Goal: Task Accomplishment & Management: Manage account settings

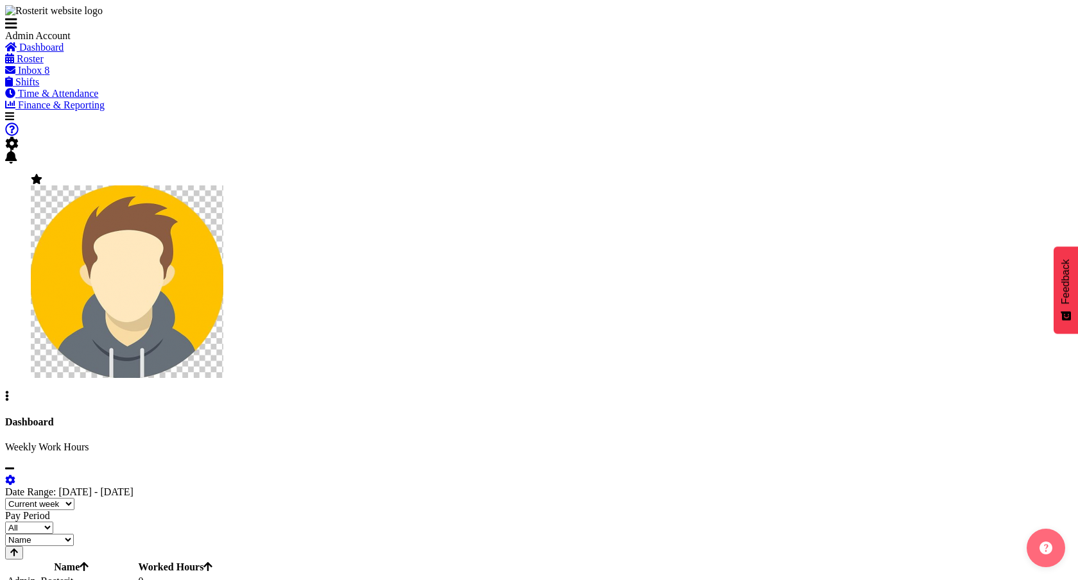
click at [44, 64] on span "Roster" at bounding box center [30, 58] width 27 height 11
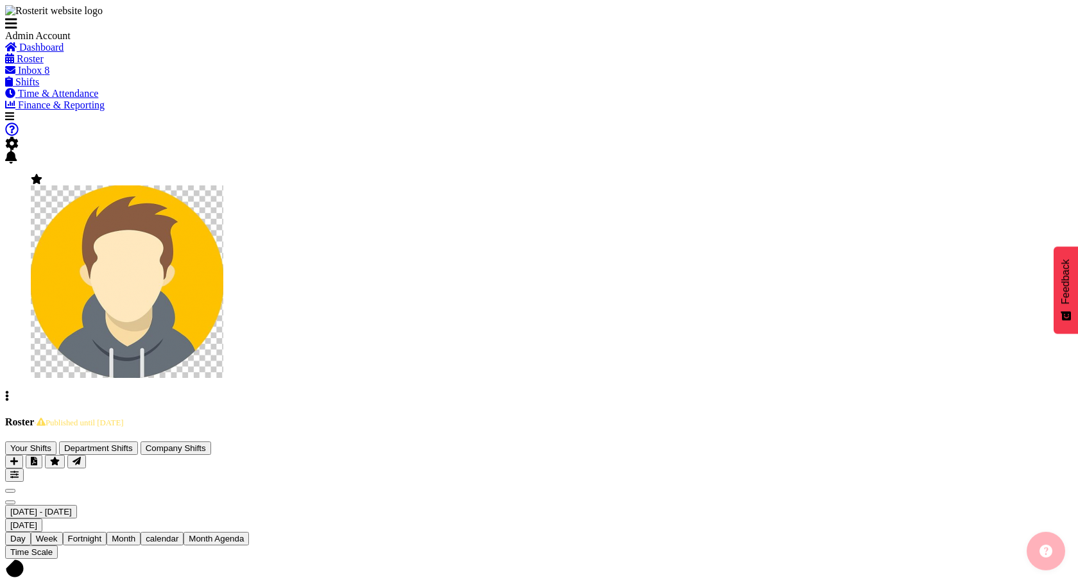
click at [404, 417] on div "Roster · Published until [DATE] Your Shifts Department Shifts Company Shifts 2 …" at bounding box center [539, 449] width 1068 height 65
click at [123, 418] on span "· Published until Sep 28, 2025" at bounding box center [78, 422] width 89 height 9
click at [368, 417] on div "Roster · Published until Sep 28, 2025 Your Shifts Department Shifts Company Shi…" at bounding box center [539, 449] width 1068 height 65
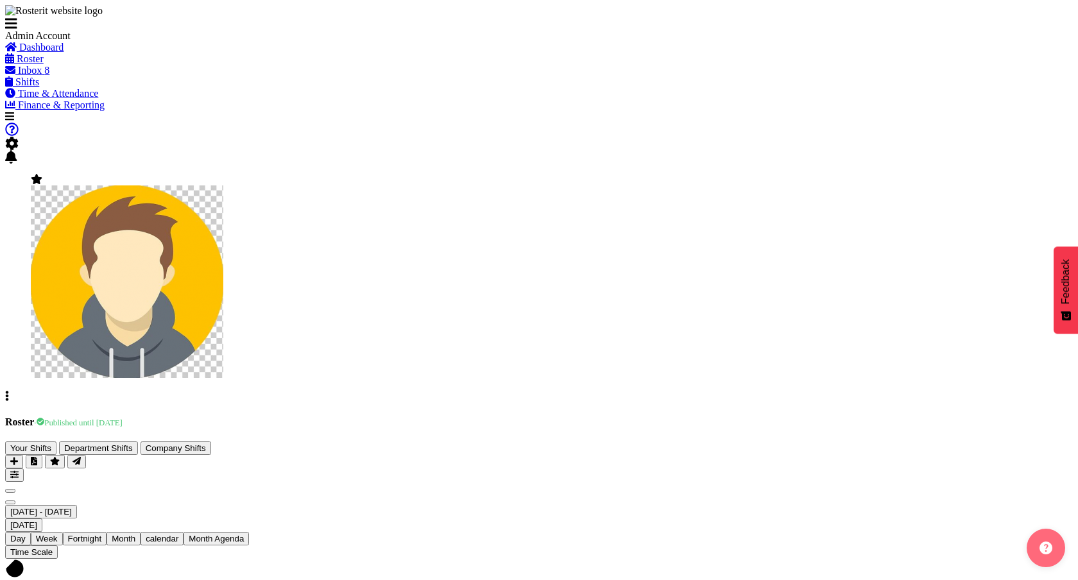
click at [123, 418] on span "· Published until Sep 28, 2025" at bounding box center [78, 422] width 89 height 9
click at [424, 417] on div "Roster · Published until Sep 28, 2025 Your Shifts Department Shifts Company Shi…" at bounding box center [539, 449] width 1068 height 65
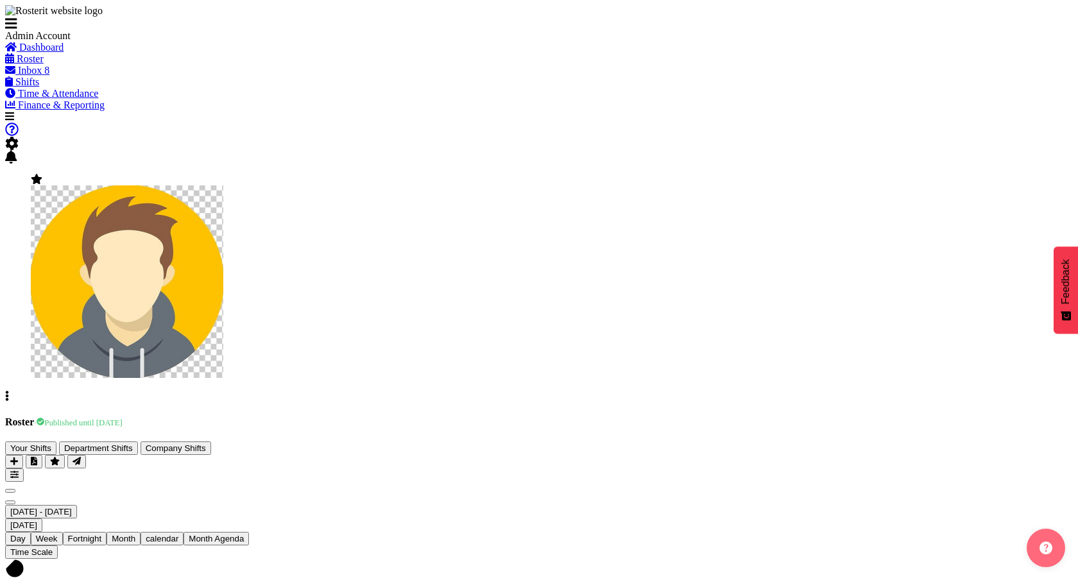
click at [123, 418] on span "· Published until Sep 28, 2025" at bounding box center [78, 422] width 89 height 9
click at [435, 417] on div "Roster · Published until Sep 28, 2025 Your Shifts Department Shifts Company Shi…" at bounding box center [539, 449] width 1068 height 65
click at [439, 417] on div "Roster · Published until Sep 28, 2025 Your Shifts Department Shifts Company Shi…" at bounding box center [539, 449] width 1068 height 65
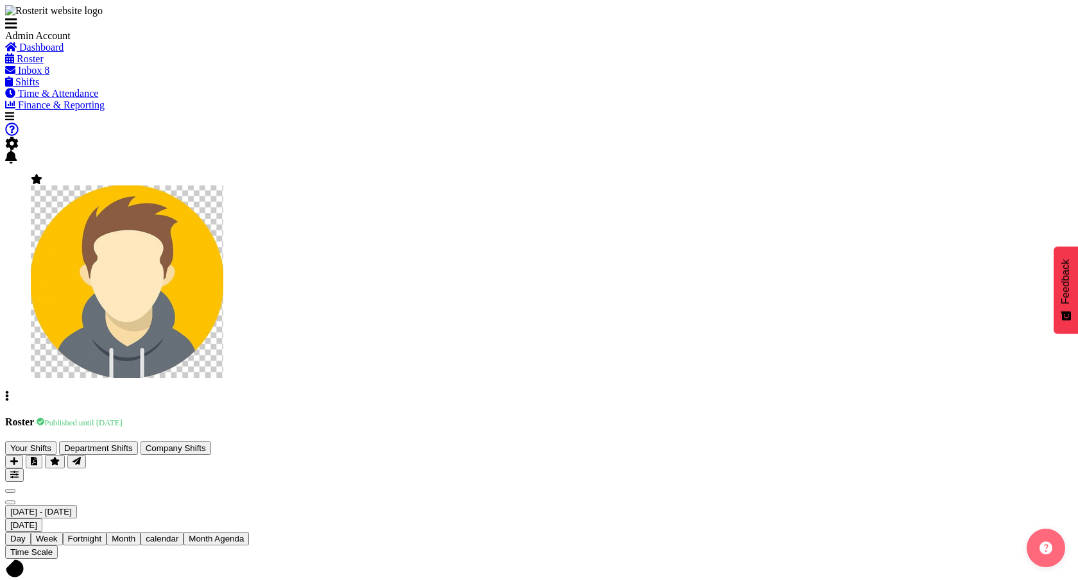
click at [10, 491] on span "Previous" at bounding box center [10, 491] width 0 height 0
click at [284, 494] on div "next period" at bounding box center [539, 500] width 1068 height 12
click at [10, 503] on span "Next" at bounding box center [10, 503] width 0 height 0
click at [123, 418] on span "· Published until Sep 28, 2025" at bounding box center [78, 422] width 89 height 9
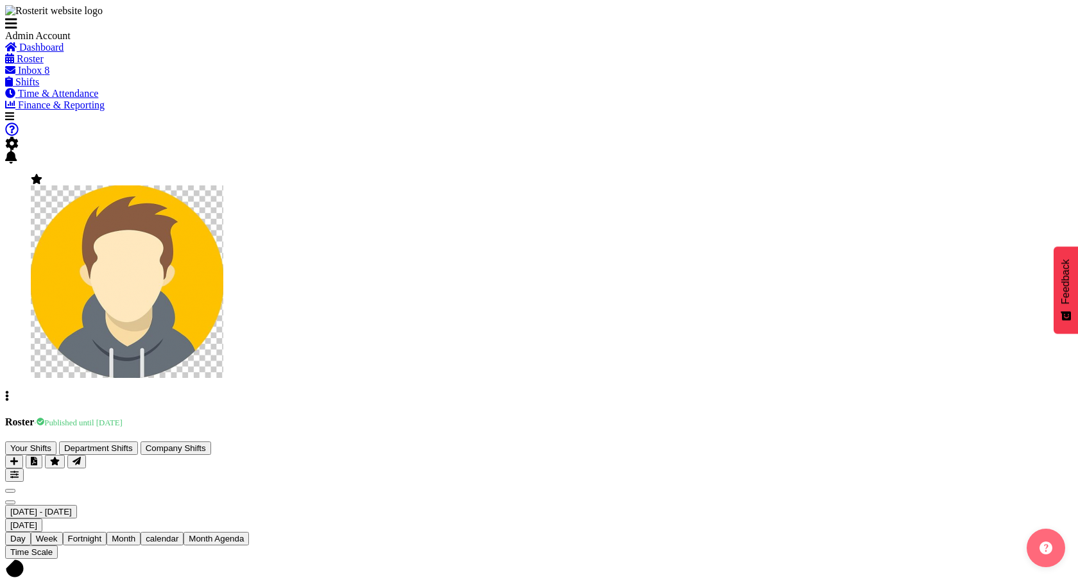
click at [123, 418] on span "· Published until Sep 28, 2025" at bounding box center [78, 422] width 89 height 9
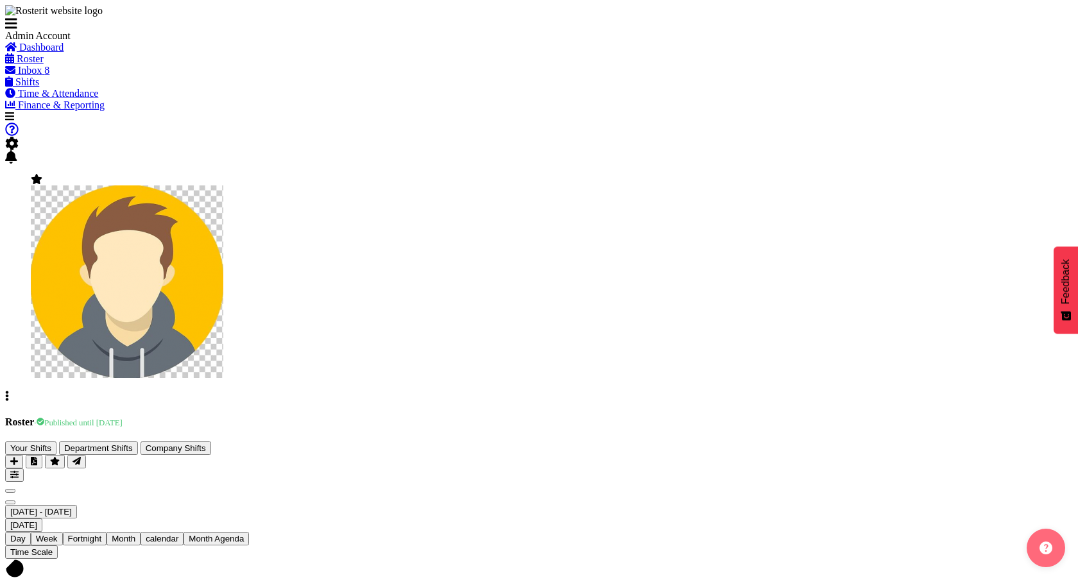
click at [123, 418] on span "· Published until Sep 28, 2025" at bounding box center [78, 422] width 89 height 9
click at [253, 111] on nav "Company Settings Roles & Skills Tasks Jobs Employees Locations & Departments Ac…" at bounding box center [539, 256] width 1068 height 291
click at [123, 418] on span "· Published until Sep 28, 2025" at bounding box center [78, 422] width 89 height 9
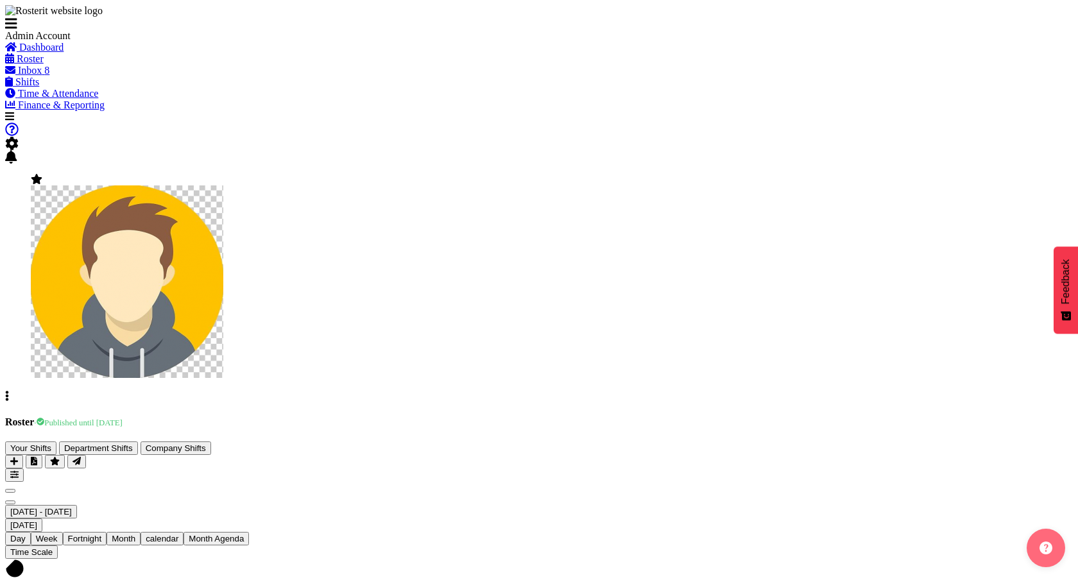
click at [123, 418] on span "· Published until Sep 28, 2025" at bounding box center [78, 422] width 89 height 9
drag, startPoint x: 304, startPoint y: 77, endPoint x: 462, endPoint y: 80, distance: 158.6
click at [462, 417] on div "Roster · Published until Sep 28, 2025 Your Shifts Department Shifts Company Shi…" at bounding box center [539, 449] width 1068 height 65
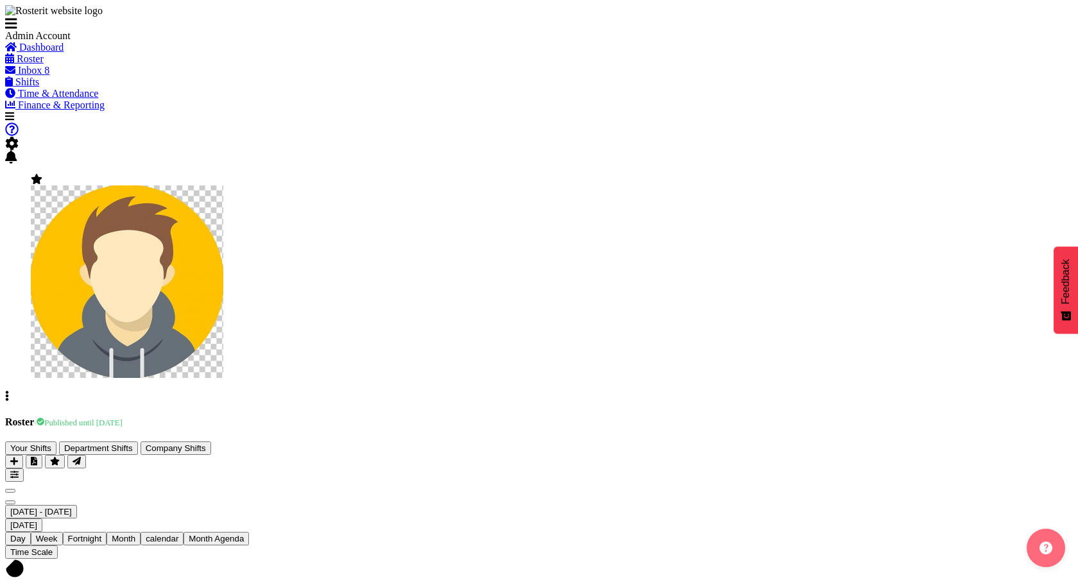
click at [450, 417] on div "Roster · Published until Sep 28, 2025 Your Shifts Department Shifts Company Shi…" at bounding box center [539, 449] width 1068 height 65
drag, startPoint x: 464, startPoint y: 80, endPoint x: 306, endPoint y: 80, distance: 158.5
click at [306, 417] on div "Roster · Published until Sep 28, 2025 Your Shifts Department Shifts Company Shi…" at bounding box center [539, 449] width 1068 height 65
click at [123, 418] on span "· Published until Sep 28, 2025" at bounding box center [78, 422] width 89 height 9
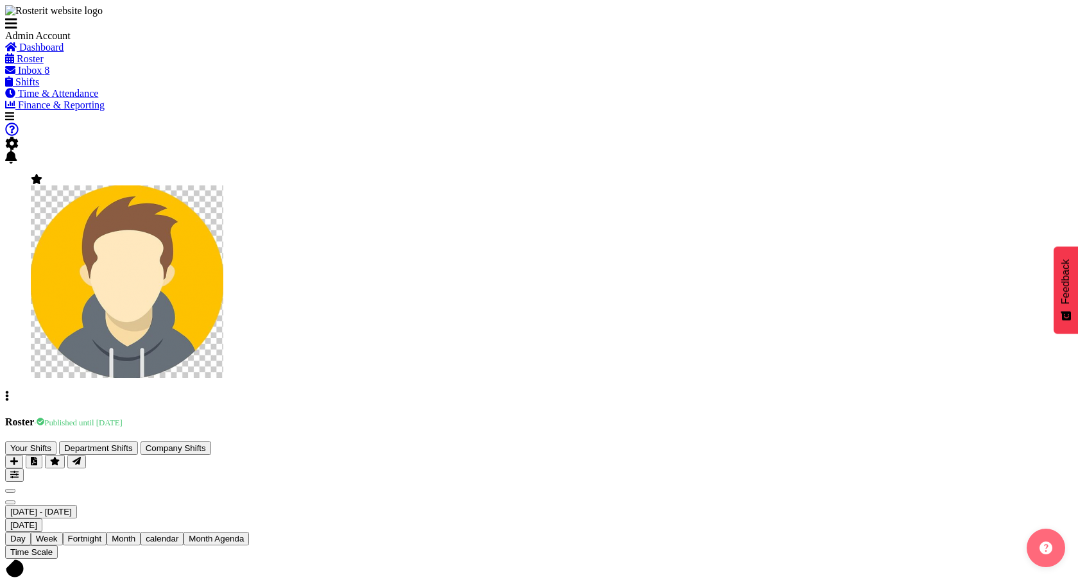
click at [123, 418] on span "· Published until Sep 28, 2025" at bounding box center [78, 422] width 89 height 9
drag, startPoint x: 456, startPoint y: 76, endPoint x: 307, endPoint y: 78, distance: 149.6
click at [307, 417] on div "Roster · Published until Sep 28, 2025 Your Shifts Department Shifts Company Shi…" at bounding box center [539, 449] width 1068 height 65
click at [123, 418] on span "· Published until Sep 28, 2025" at bounding box center [78, 422] width 89 height 9
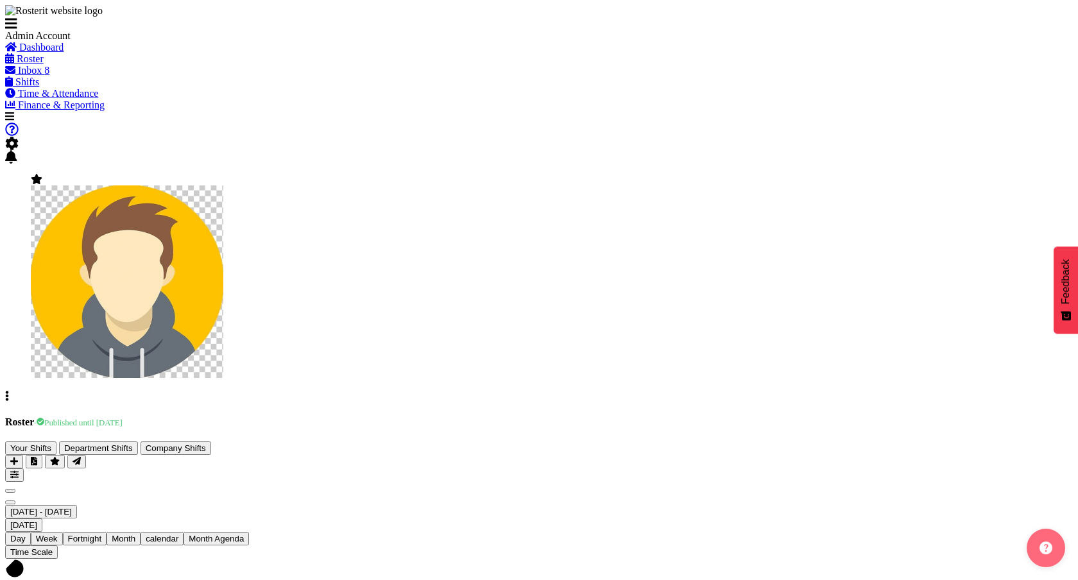
click at [123, 418] on span "· Published until Sep 28, 2025" at bounding box center [78, 422] width 89 height 9
drag, startPoint x: 307, startPoint y: 78, endPoint x: 444, endPoint y: 79, distance: 137.4
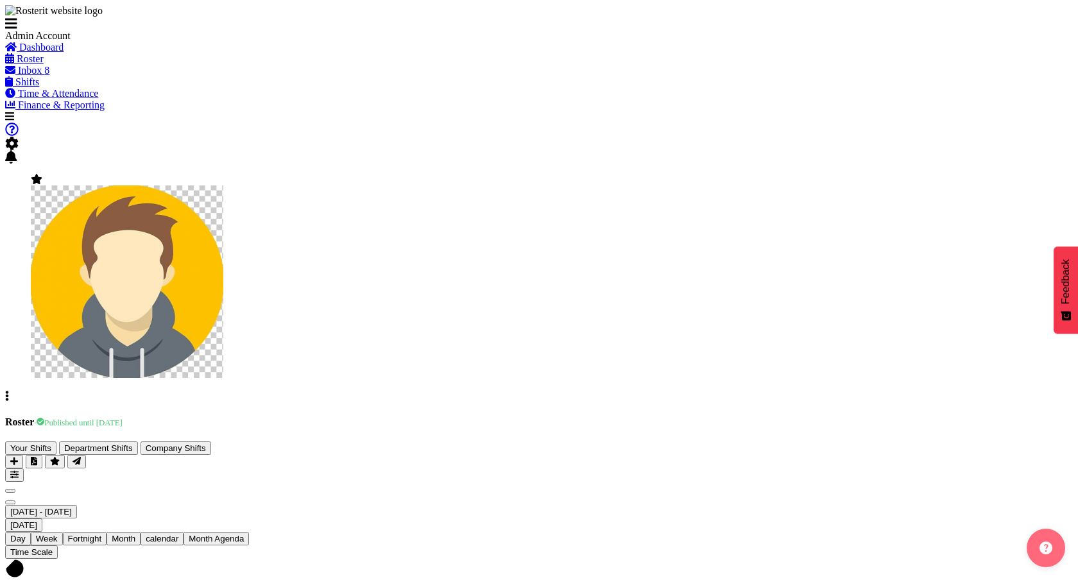
click at [123, 418] on span "· Published until Sep 28, 2025" at bounding box center [78, 422] width 89 height 9
drag, startPoint x: 449, startPoint y: 79, endPoint x: 309, endPoint y: 83, distance: 140.0
click at [309, 417] on div "Roster · Published until Sep 28, 2025 Your Shifts Department Shifts Company Shi…" at bounding box center [539, 449] width 1068 height 65
click at [418, 417] on div "Roster · Published until Sep 28, 2025 Your Shifts Department Shifts Company Shi…" at bounding box center [539, 449] width 1068 height 65
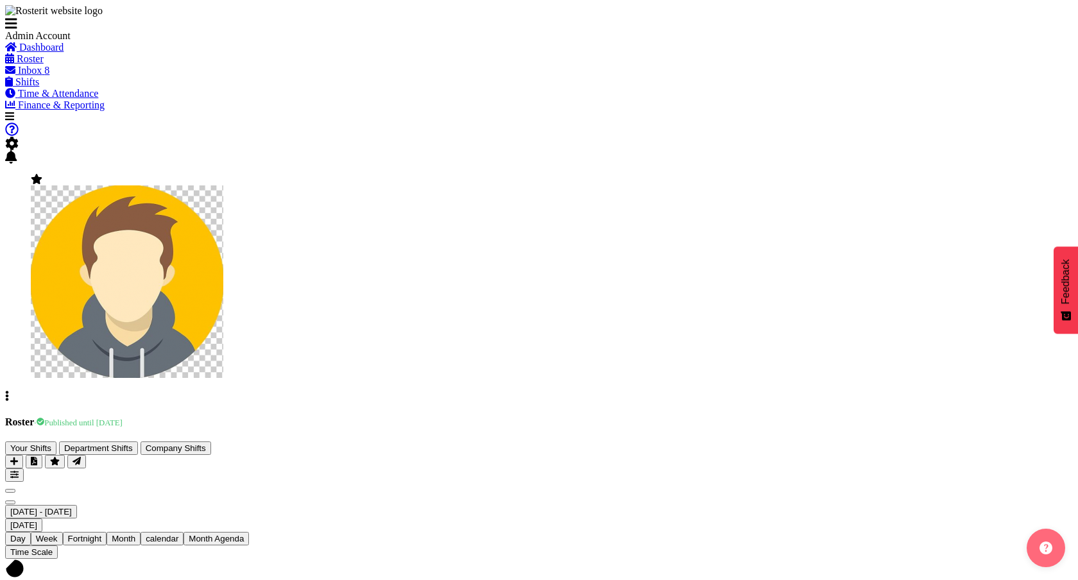
click at [123, 418] on span "· Published until Sep 28, 2025" at bounding box center [78, 422] width 89 height 9
drag, startPoint x: 305, startPoint y: 82, endPoint x: 436, endPoint y: 80, distance: 131.6
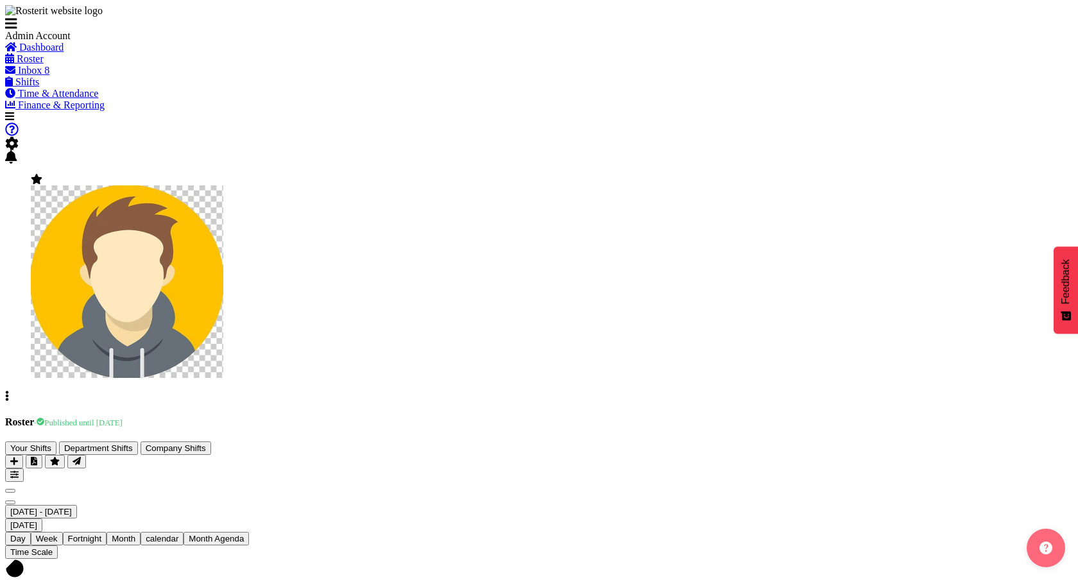
click at [123, 418] on span "· Published until Sep 28, 2025" at bounding box center [78, 422] width 89 height 9
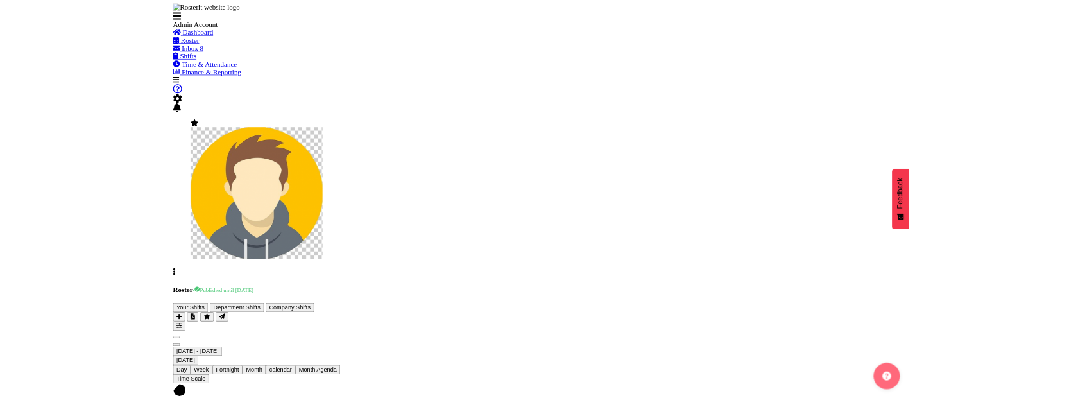
scroll to position [5, 0]
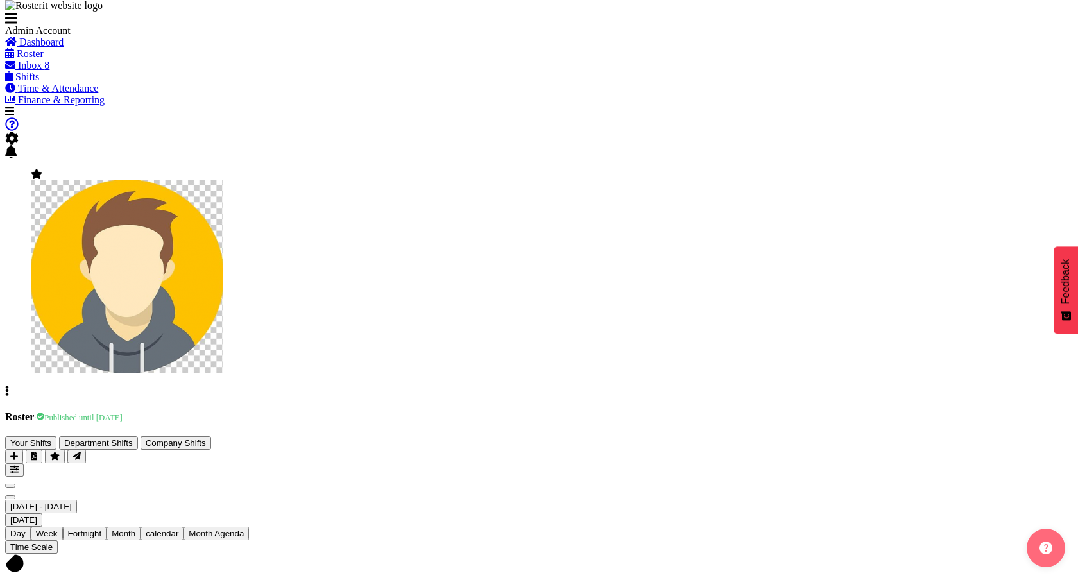
click at [473, 411] on div "Roster · Published until Sep 28, 2025 Your Shifts Department Shifts Company Shi…" at bounding box center [539, 443] width 1068 height 65
click at [123, 413] on span "· Published until Sep 28, 2025" at bounding box center [78, 417] width 89 height 9
click at [409, 411] on div "Roster · Published until Sep 28, 2025 Your Shifts Department Shifts Company Shi…" at bounding box center [539, 443] width 1068 height 65
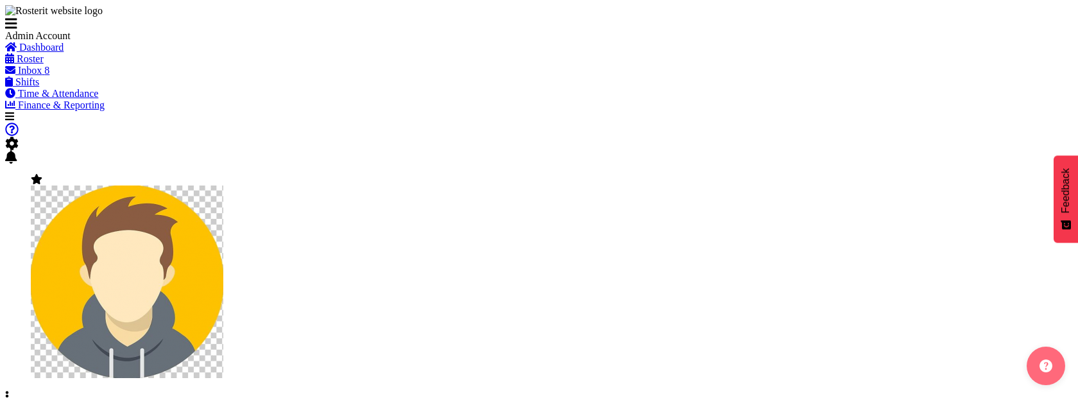
scroll to position [5, 0]
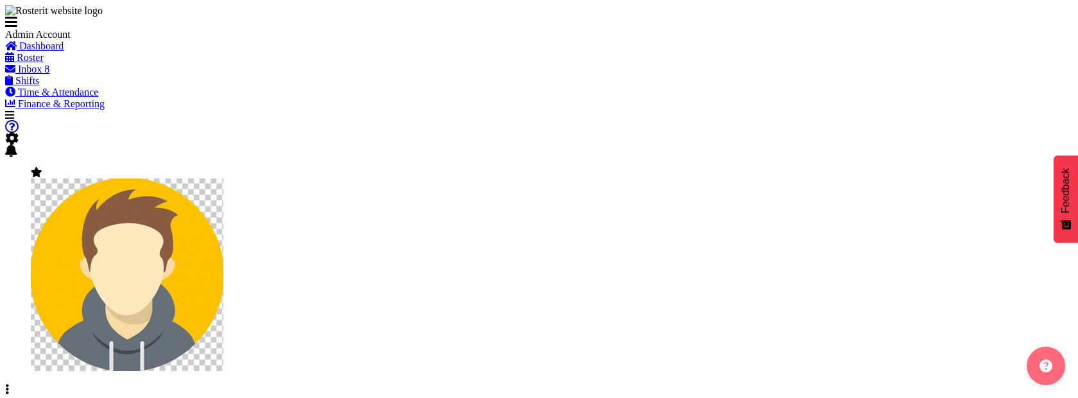
scroll to position [5, 0]
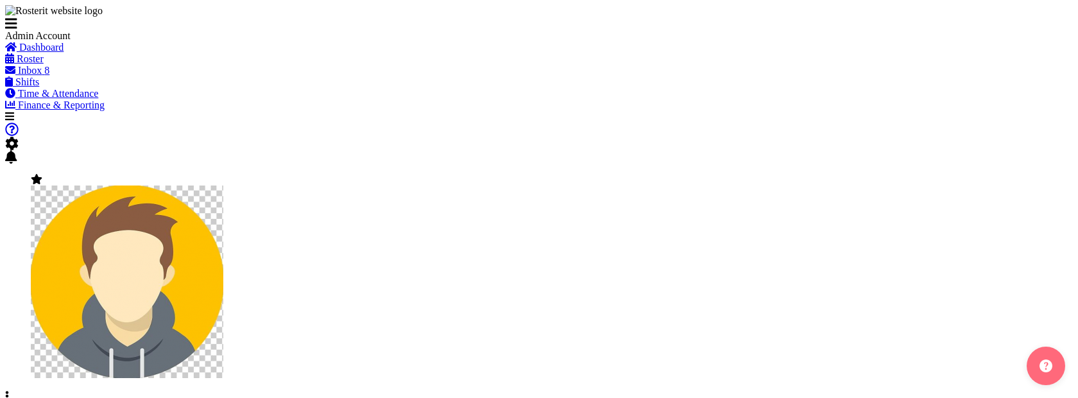
scroll to position [5, 0]
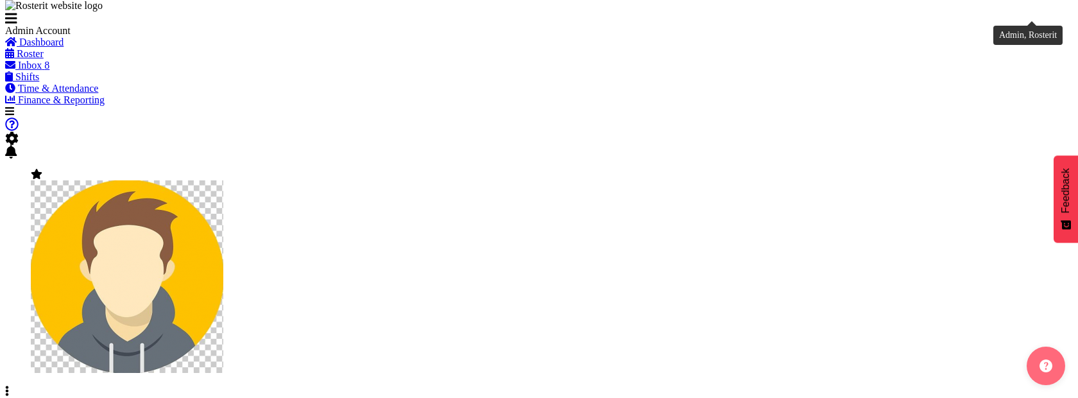
click at [223, 180] on img at bounding box center [127, 276] width 193 height 193
click at [33, 397] on link "Profile" at bounding box center [19, 402] width 28 height 11
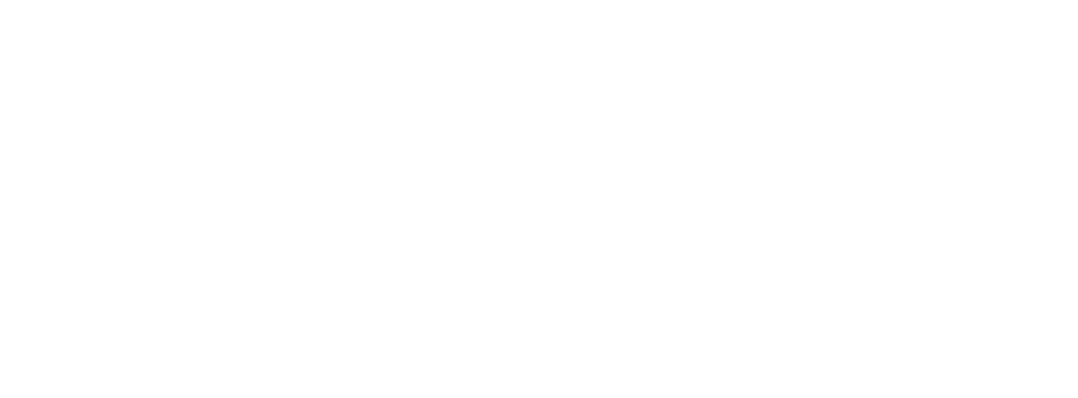
select select "TimelineWeek"
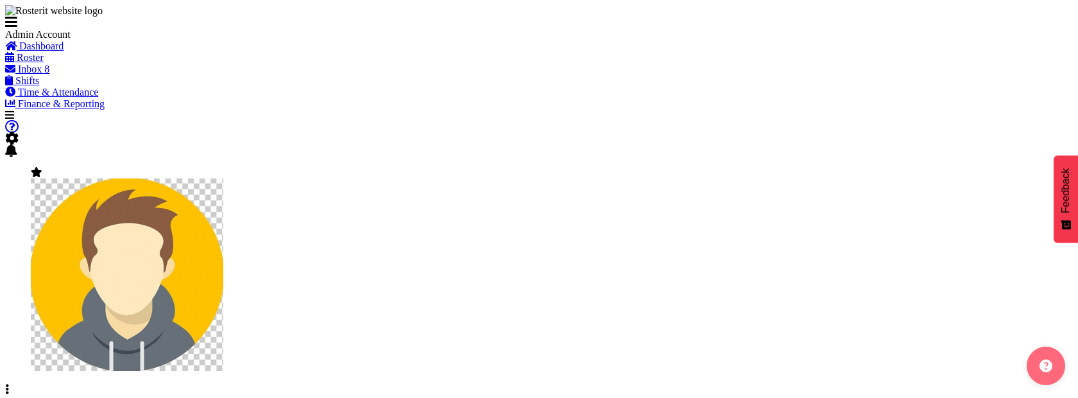
select select
select select "1"
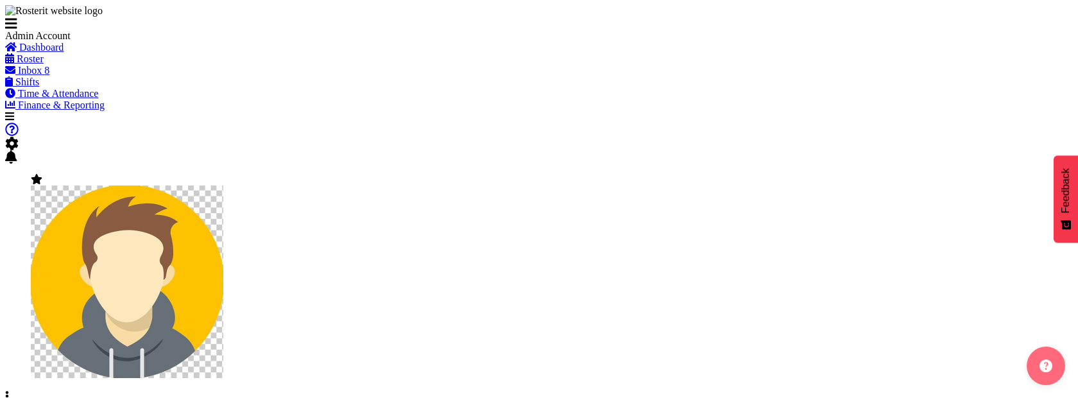
click at [44, 64] on link "Roster" at bounding box center [24, 58] width 39 height 11
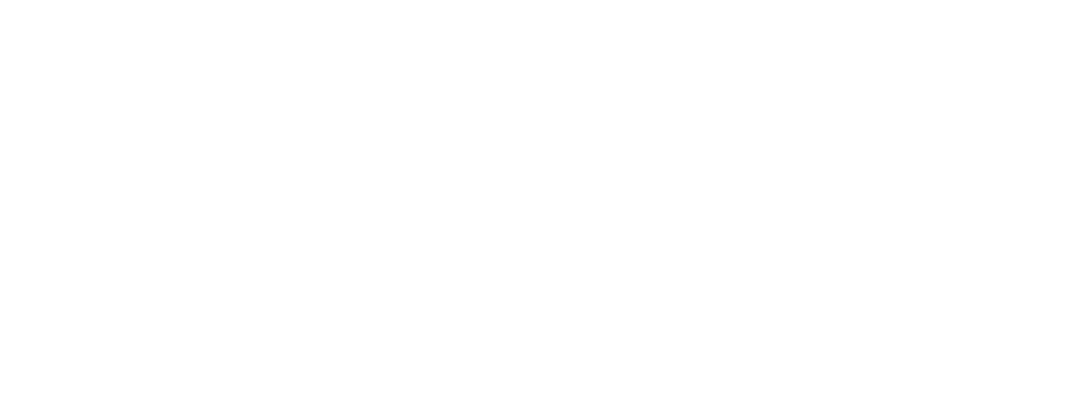
click at [243, 5] on div at bounding box center [539, 5] width 1068 height 0
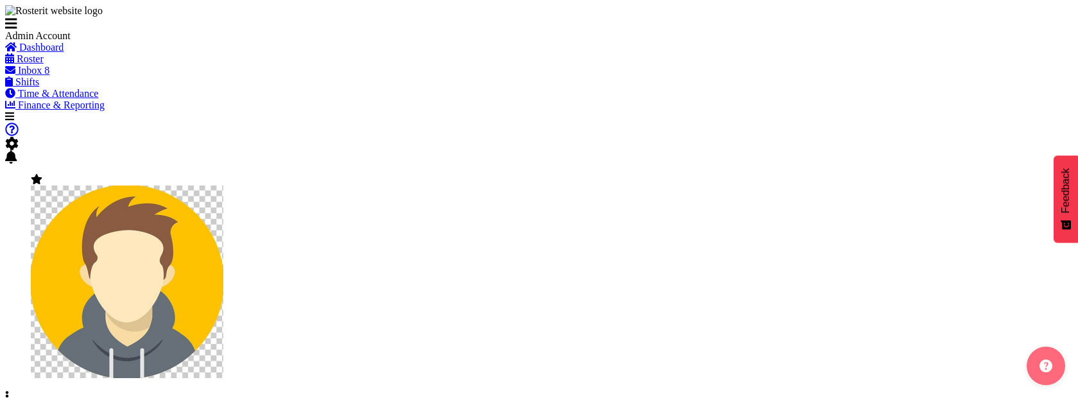
drag, startPoint x: 456, startPoint y: 80, endPoint x: 311, endPoint y: 81, distance: 145.7
drag, startPoint x: 447, startPoint y: 75, endPoint x: 457, endPoint y: 94, distance: 21.5
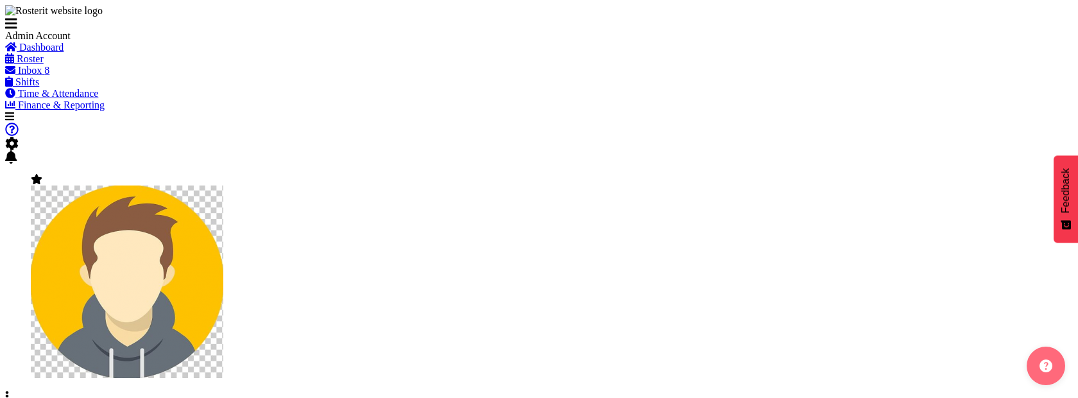
click at [19, 138] on span at bounding box center [11, 143] width 13 height 11
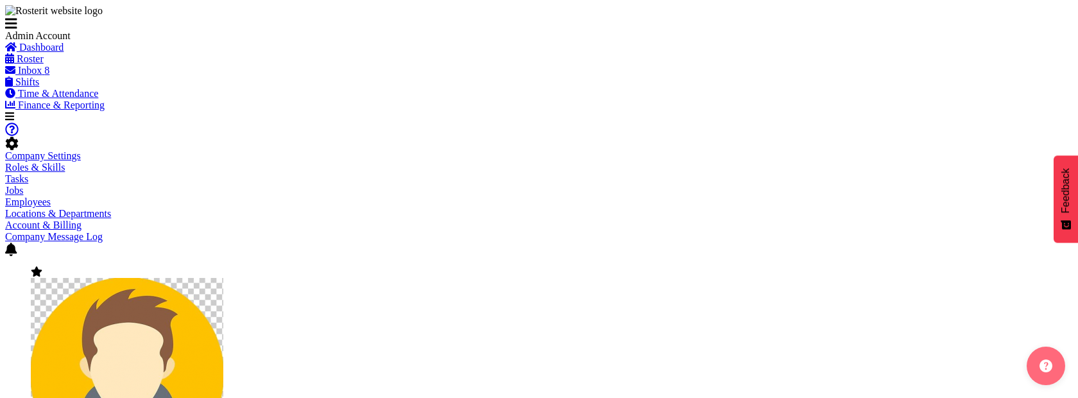
click at [81, 150] on link "Company Settings" at bounding box center [43, 155] width 76 height 11
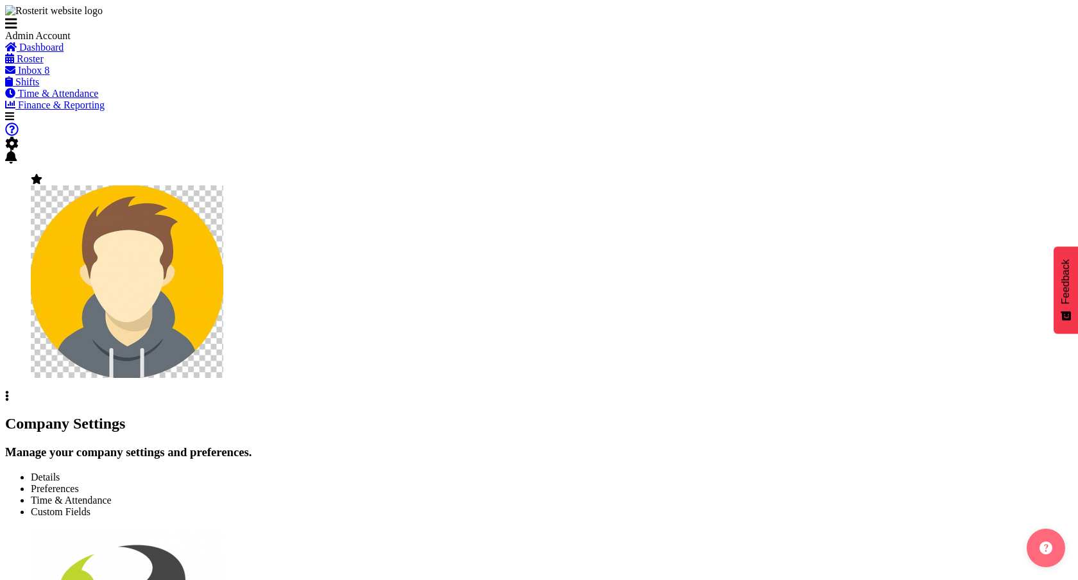
select select "[DATE]"
select select "surname_first"
checkbox input "false"
checkbox input "true"
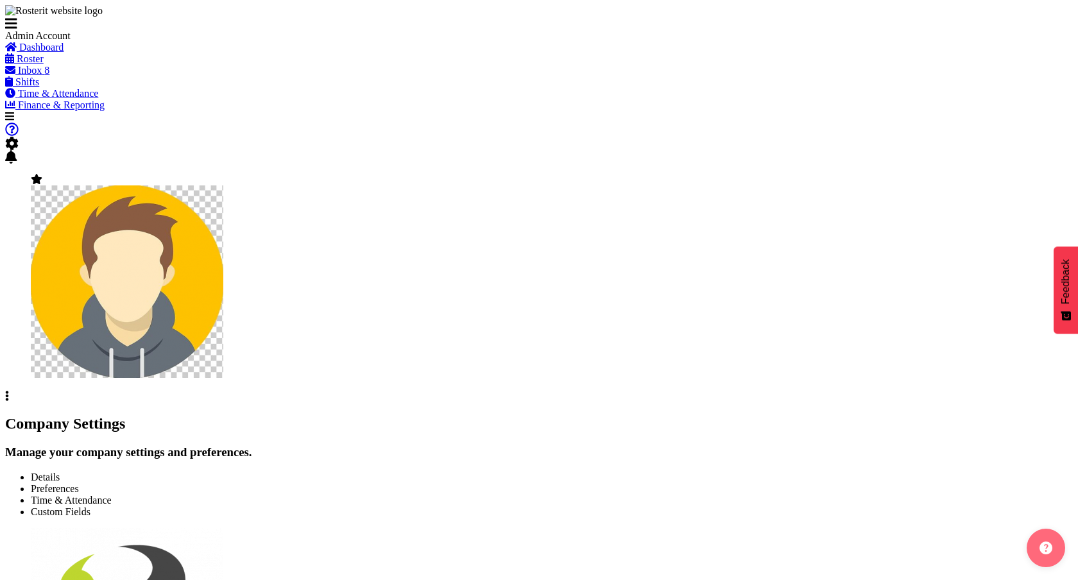
checkbox input "true"
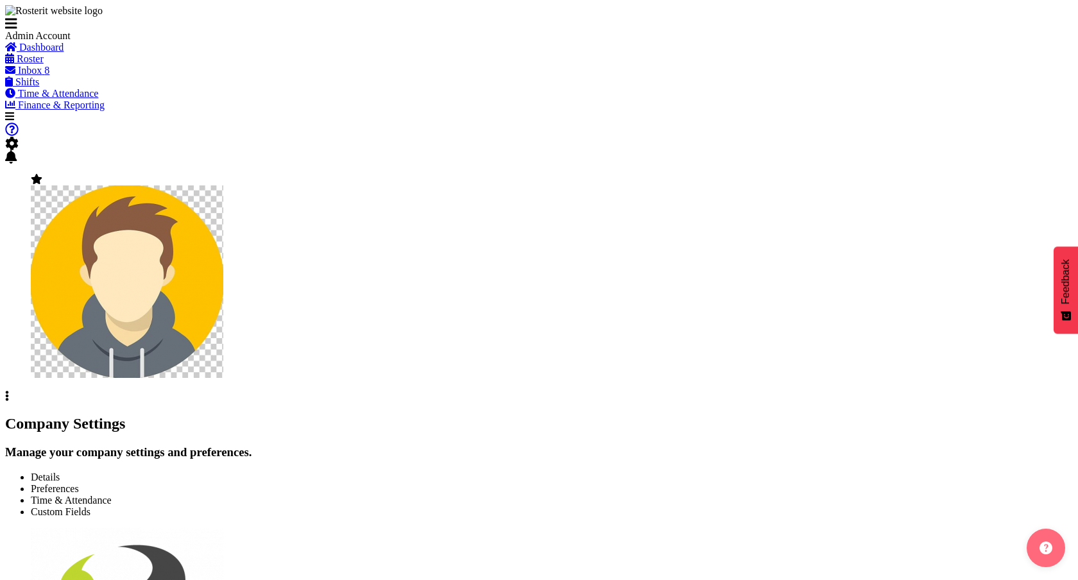
checkbox input "true"
checkbox input "false"
checkbox input "true"
type input "24"
type input "0"
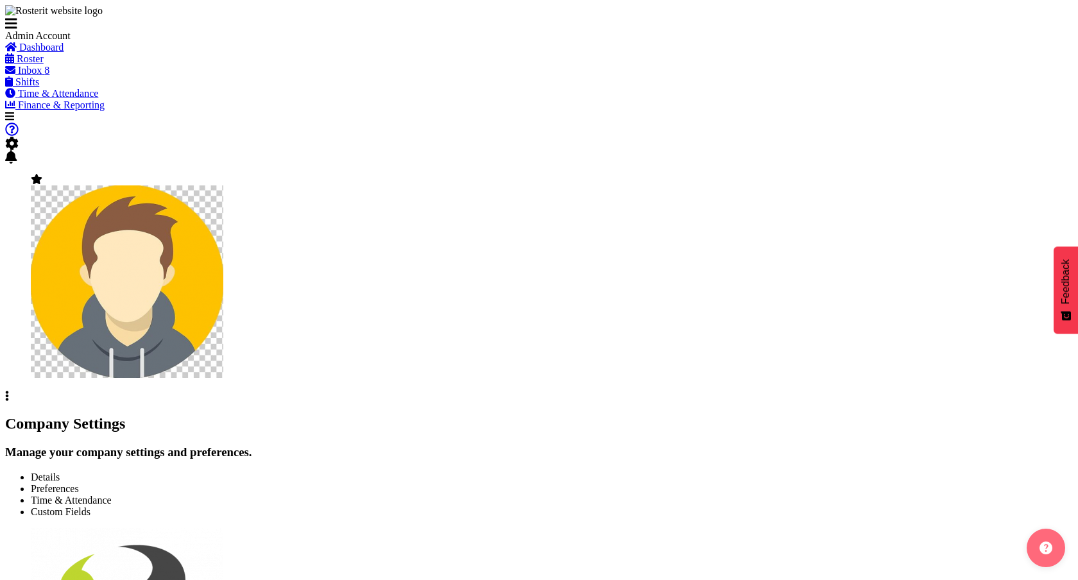
type input "24"
type input "0"
checkbox input "false"
checkbox input "true"
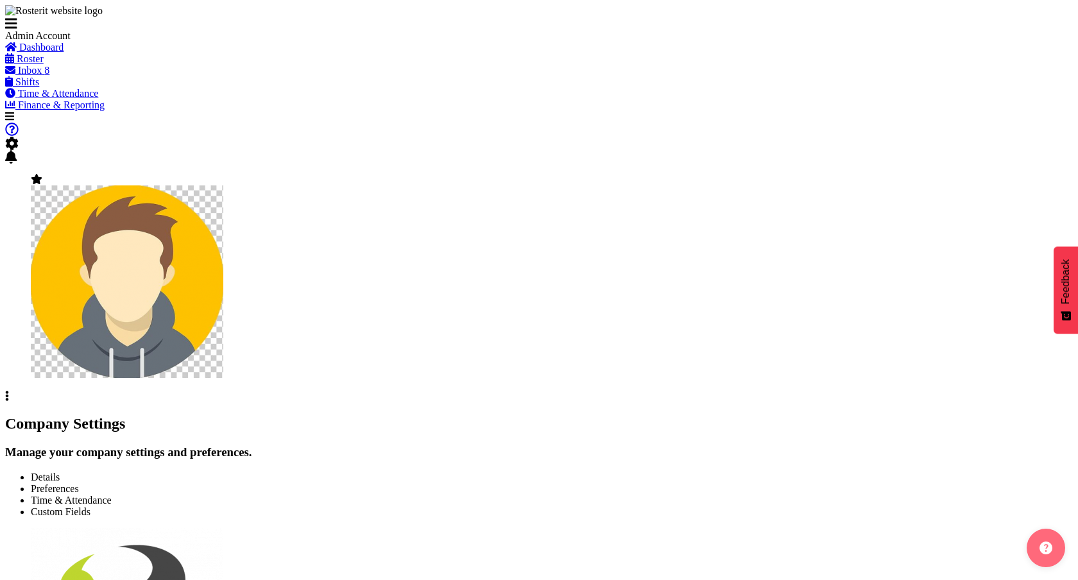
select select "1_day_before"
type input "60"
checkbox input "true"
click at [79, 397] on link "Preferences" at bounding box center [55, 488] width 48 height 11
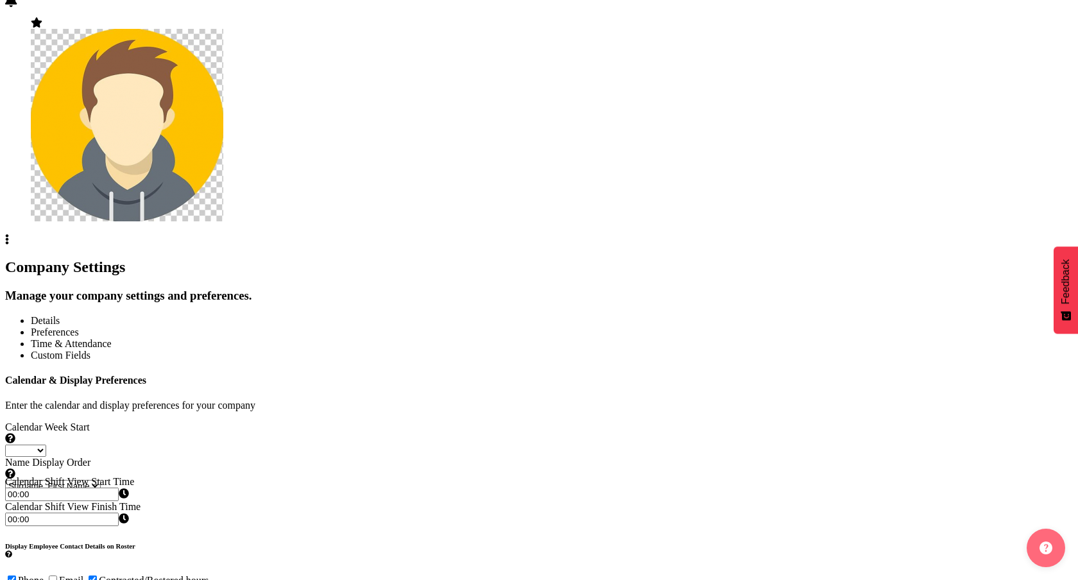
scroll to position [159, 0]
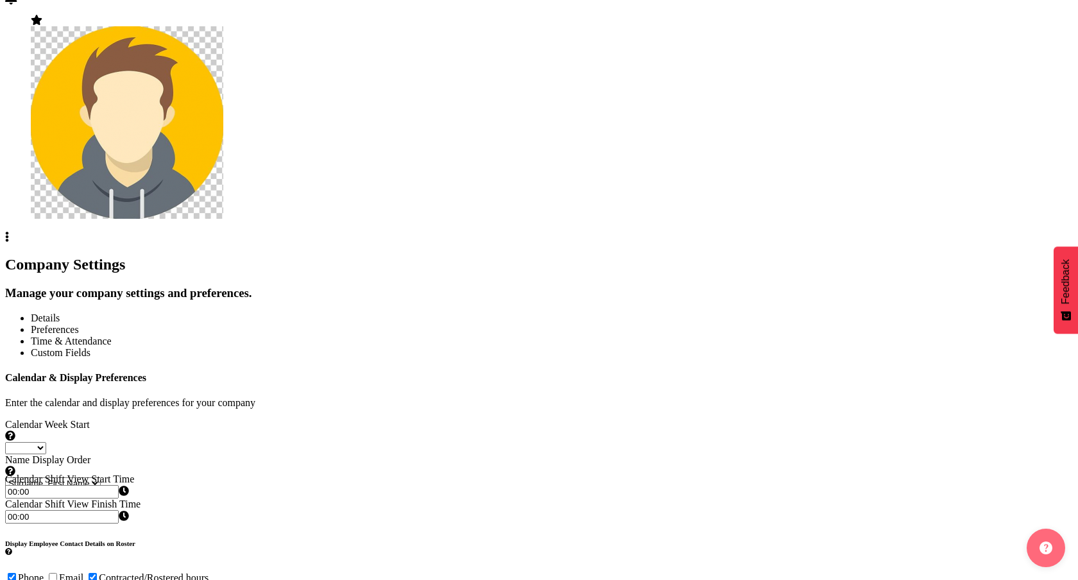
checkbox input "false"
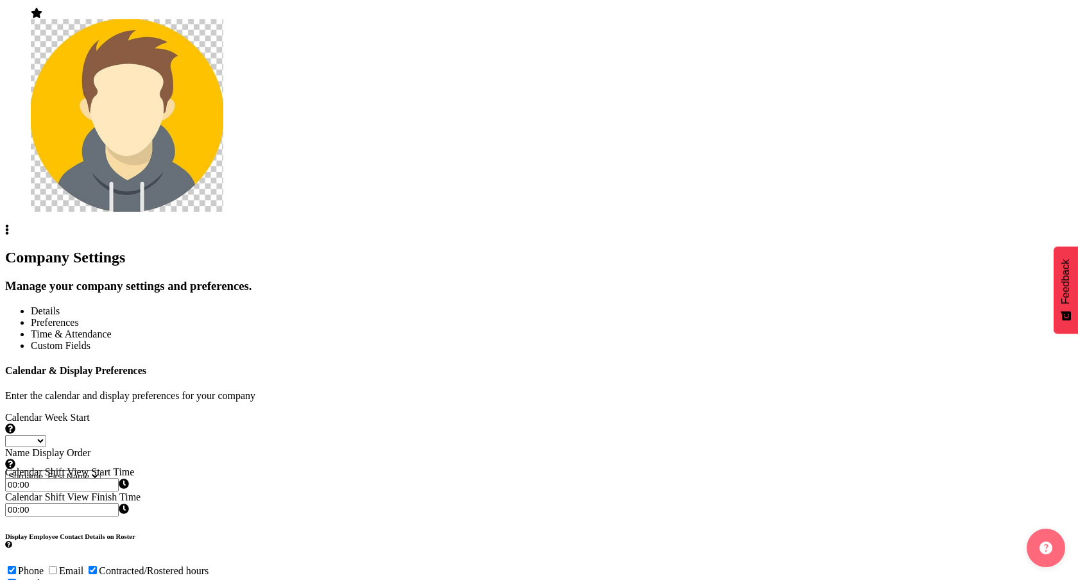
checkbox input "true"
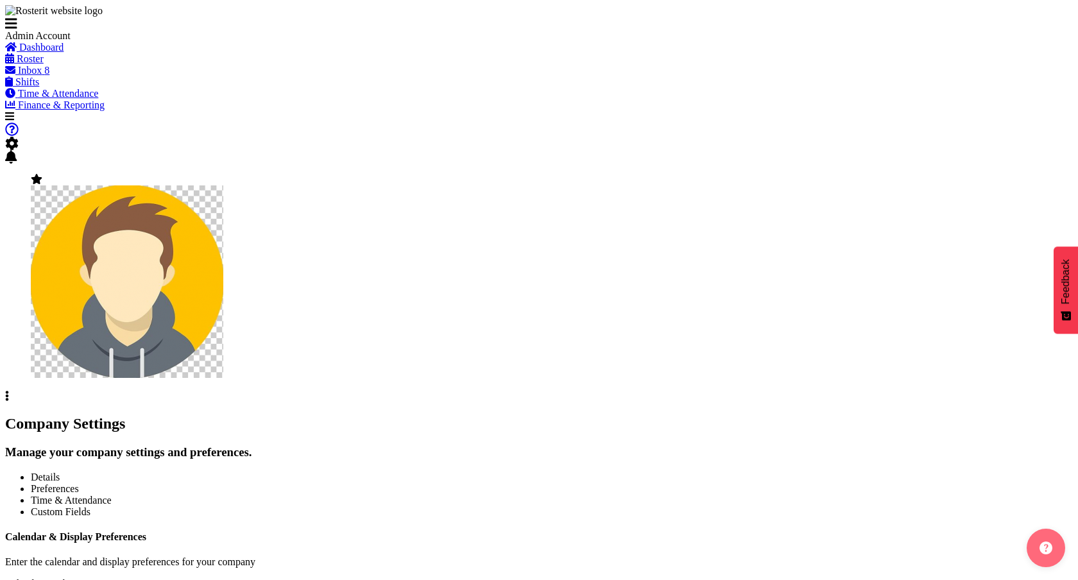
click at [44, 64] on span "Roster" at bounding box center [30, 58] width 27 height 11
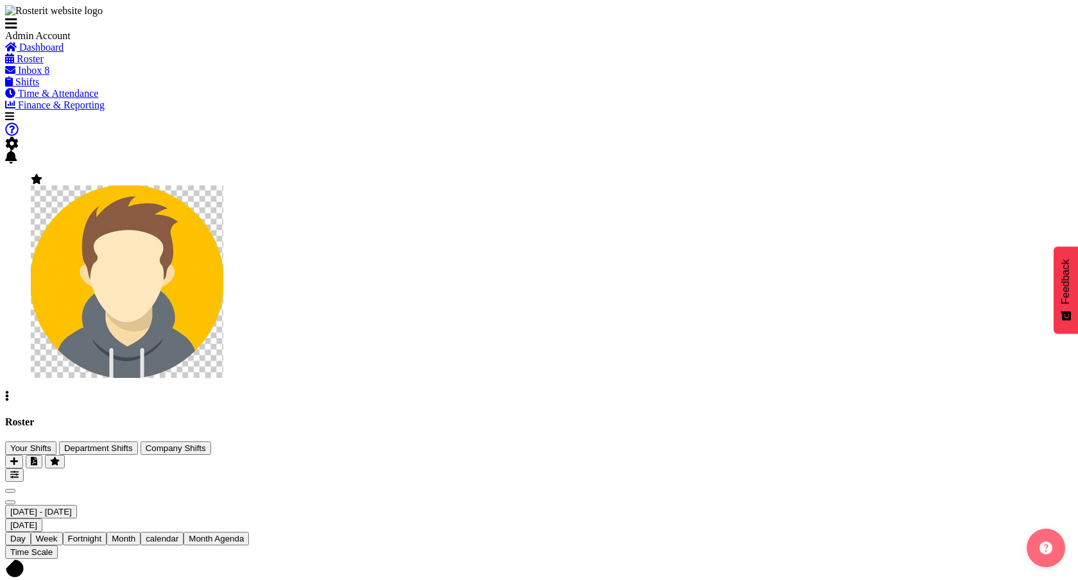
click at [325, 417] on div "Roster Your Shifts Department Shifts Company Shifts 2 Locations Clear Auckland …" at bounding box center [539, 449] width 1068 height 65
click at [326, 417] on div "Roster Your Shifts Department Shifts Company Shifts 2 Locations Clear Auckland …" at bounding box center [539, 449] width 1068 height 65
click at [120, 418] on span "Published until [DATE]" at bounding box center [77, 422] width 86 height 9
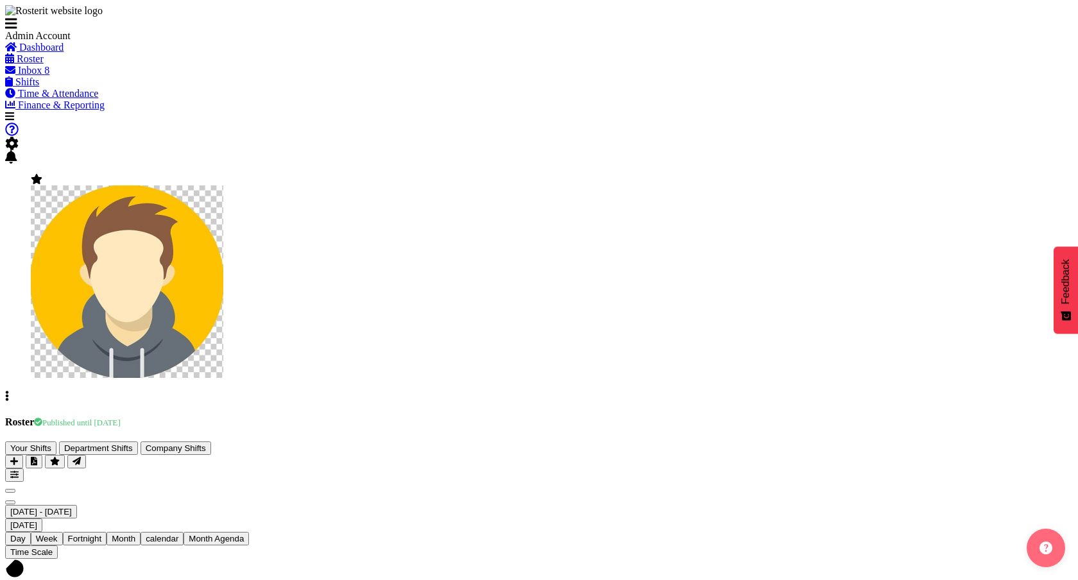
click at [384, 417] on div "Roster Published until [DATE] Your Shifts Department Shifts Company Shifts 2 Lo…" at bounding box center [539, 449] width 1068 height 65
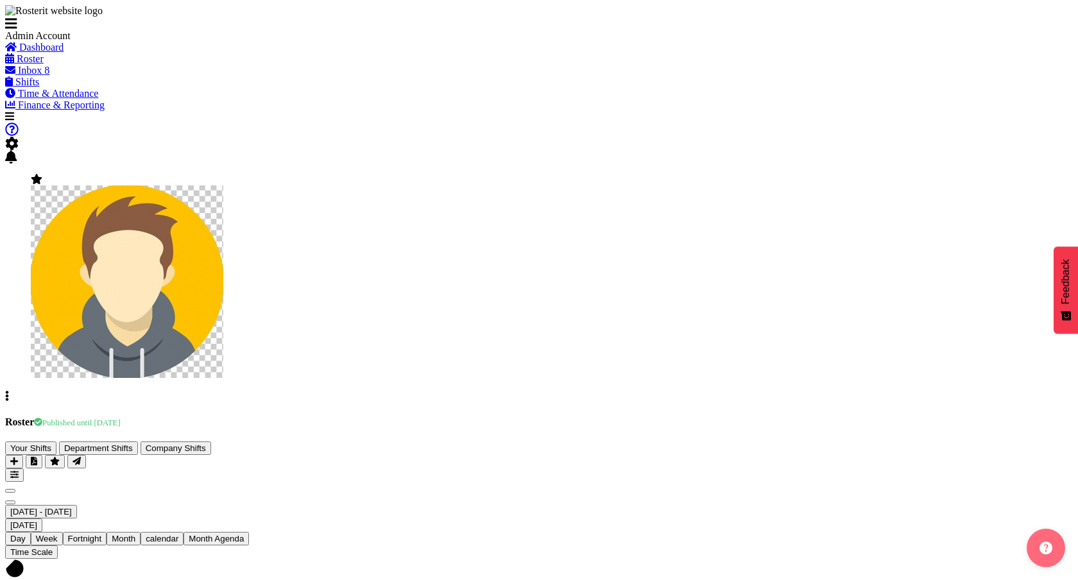
click at [10, 503] on span "Next" at bounding box center [10, 503] width 0 height 0
click at [359, 417] on div "Roster Published until [DATE] Your Shifts Department Shifts Company Shifts 2 Lo…" at bounding box center [539, 449] width 1068 height 65
click at [10, 491] on span "Previous" at bounding box center [10, 491] width 0 height 0
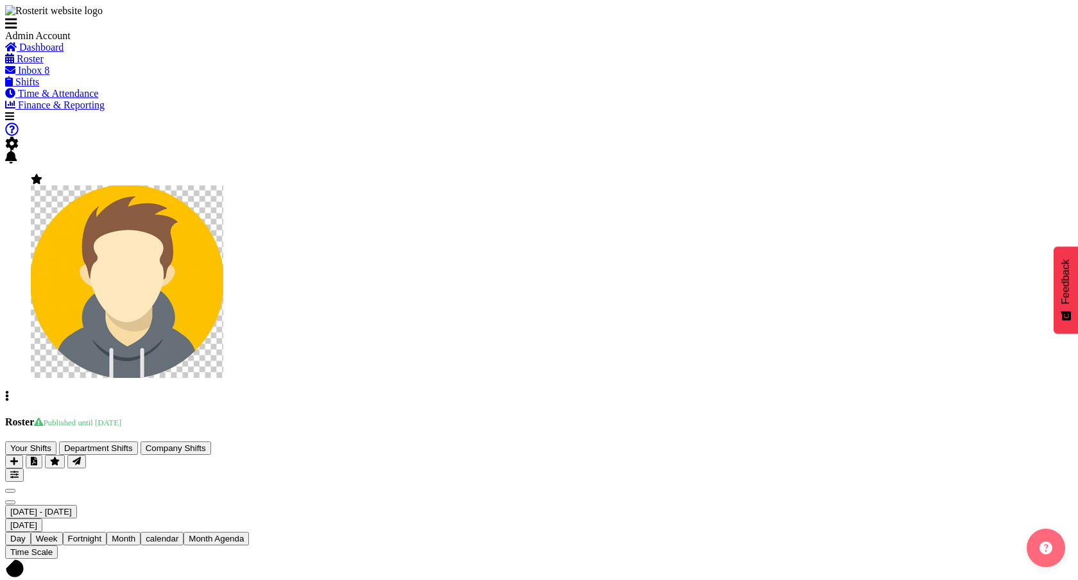
click at [468, 417] on div "Roster Published until [DATE] Your Shifts Department Shifts Company Shifts 2 Lo…" at bounding box center [539, 449] width 1068 height 65
drag, startPoint x: 545, startPoint y: 236, endPoint x: 612, endPoint y: 226, distance: 68.1
type input "[DATE]"
checkbox input "true"
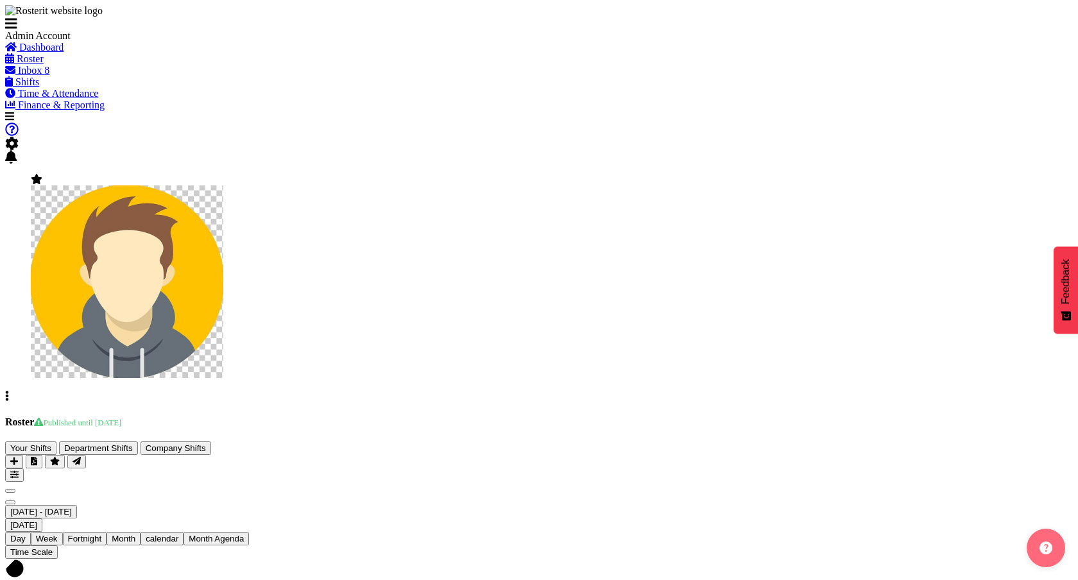
type input "test"
type input "[DATE]"
checkbox input "true"
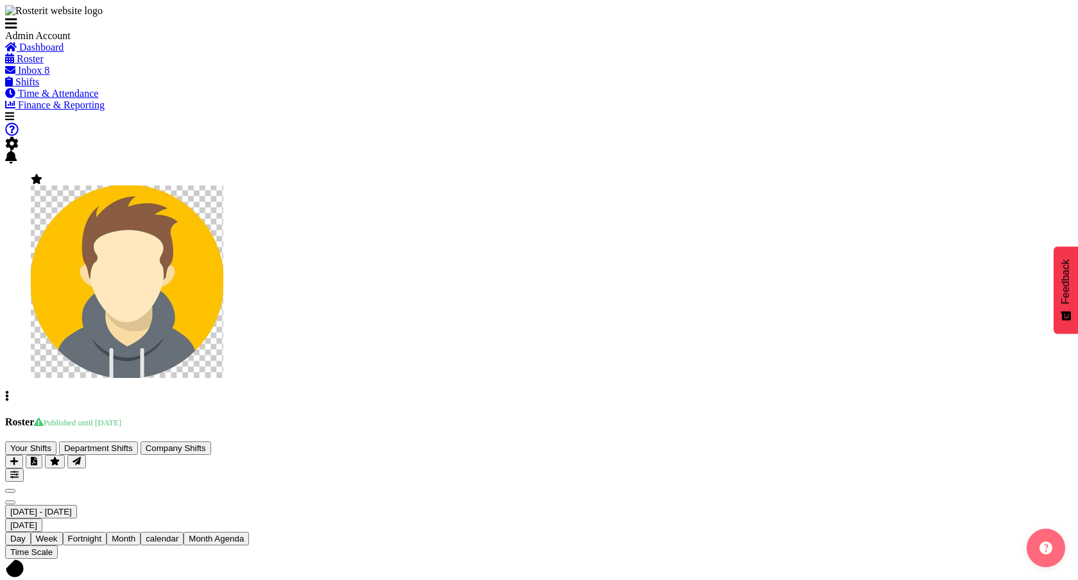
type input "test"
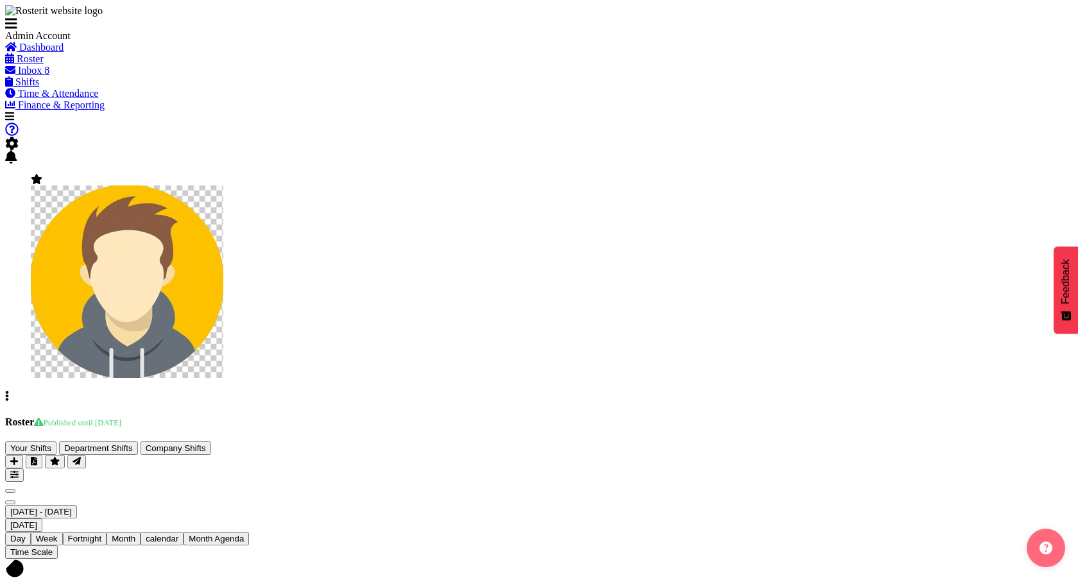
click at [19, 138] on span at bounding box center [11, 143] width 13 height 11
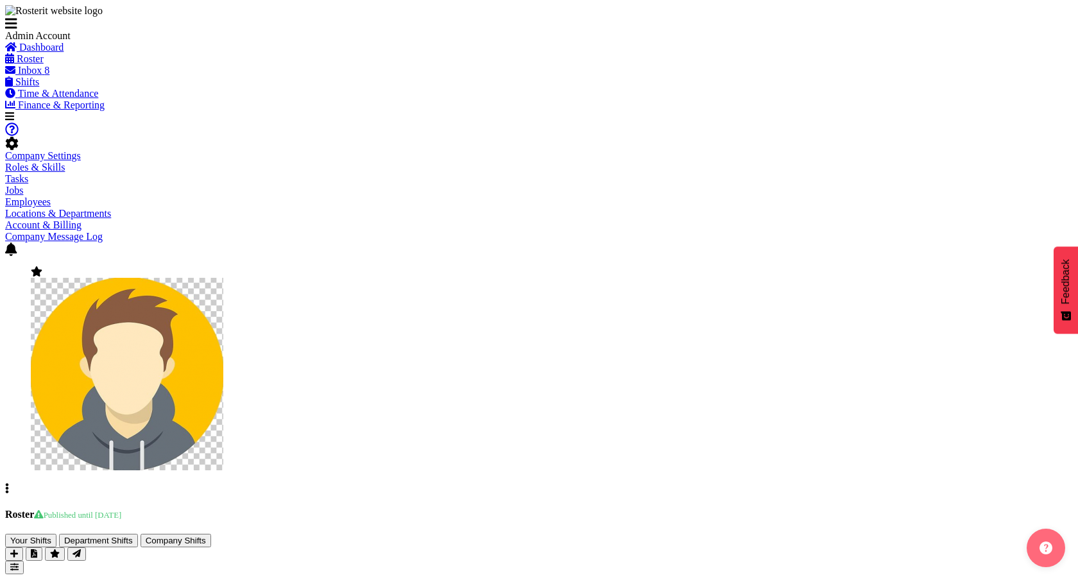
click at [81, 150] on link "Company Settings" at bounding box center [43, 155] width 76 height 11
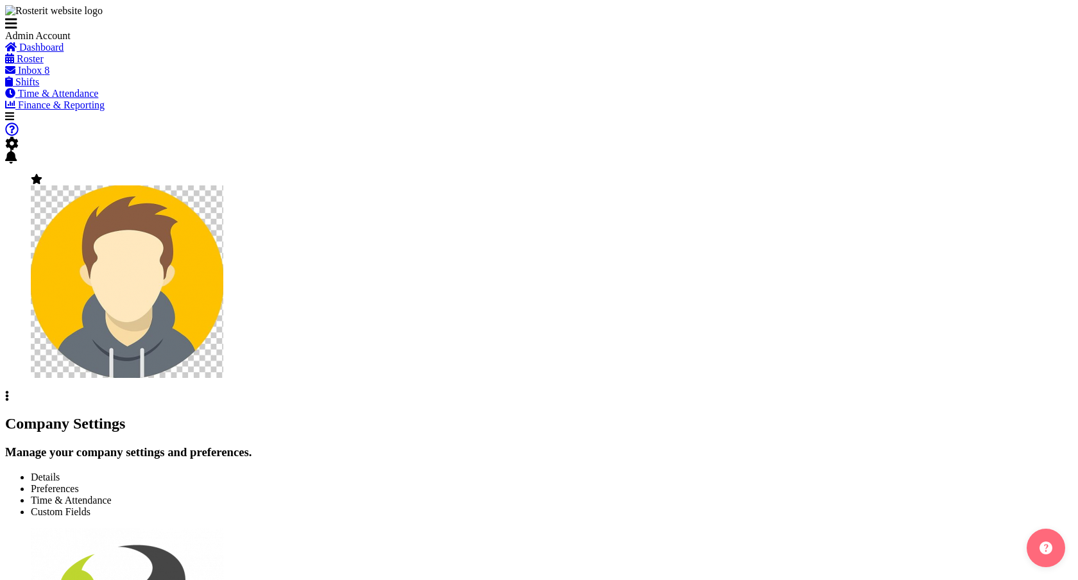
select select "[DATE]"
select select "surname_first"
select select "1_day_before"
click at [79, 483] on span "Preferences" at bounding box center [55, 488] width 48 height 11
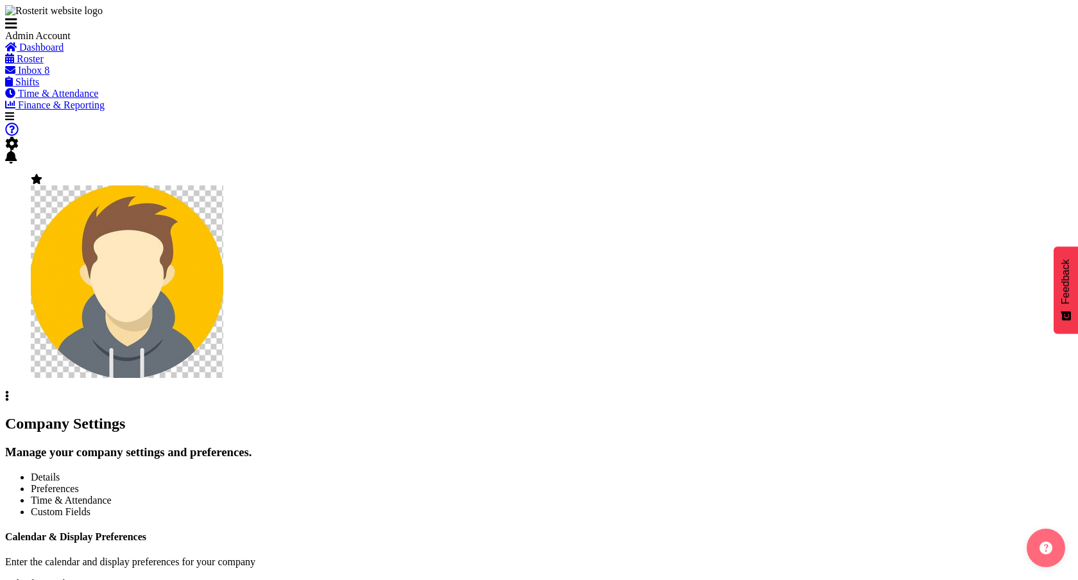
click at [112, 495] on span "Time & Attendance" at bounding box center [71, 500] width 81 height 11
click at [720, 415] on div "Company Settings" at bounding box center [539, 423] width 1068 height 17
click at [79, 483] on link "Preferences" at bounding box center [55, 488] width 48 height 11
click at [112, 495] on span "Time & Attendance" at bounding box center [71, 500] width 81 height 11
click at [79, 483] on link "Preferences" at bounding box center [55, 488] width 48 height 11
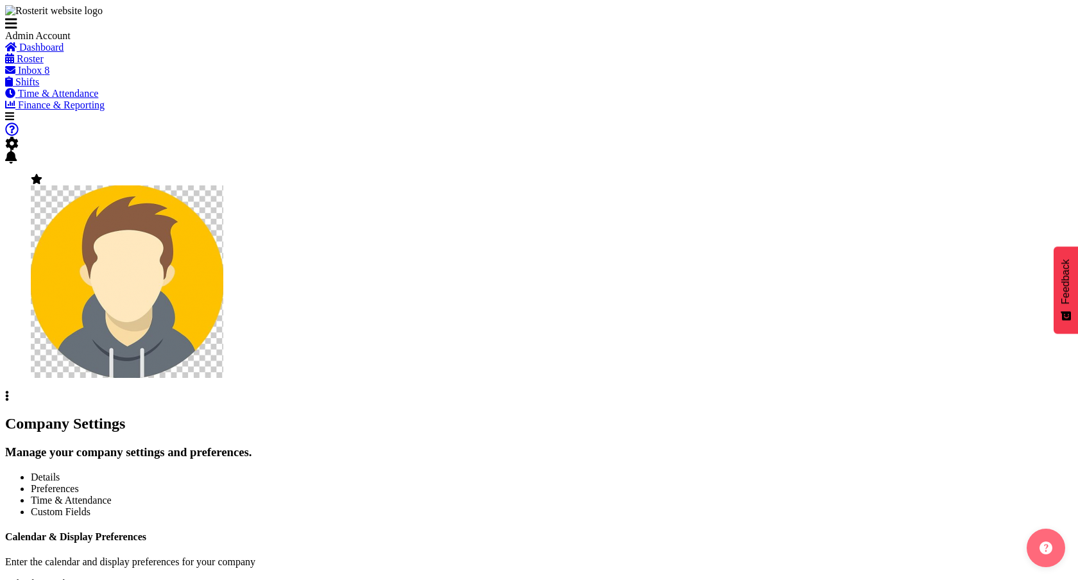
click at [60, 472] on link "Details" at bounding box center [45, 477] width 29 height 11
click at [112, 495] on span "Time & Attendance" at bounding box center [71, 500] width 81 height 11
click at [79, 483] on span "Preferences" at bounding box center [55, 488] width 48 height 11
click at [112, 495] on span "Time & Attendance" at bounding box center [71, 500] width 81 height 11
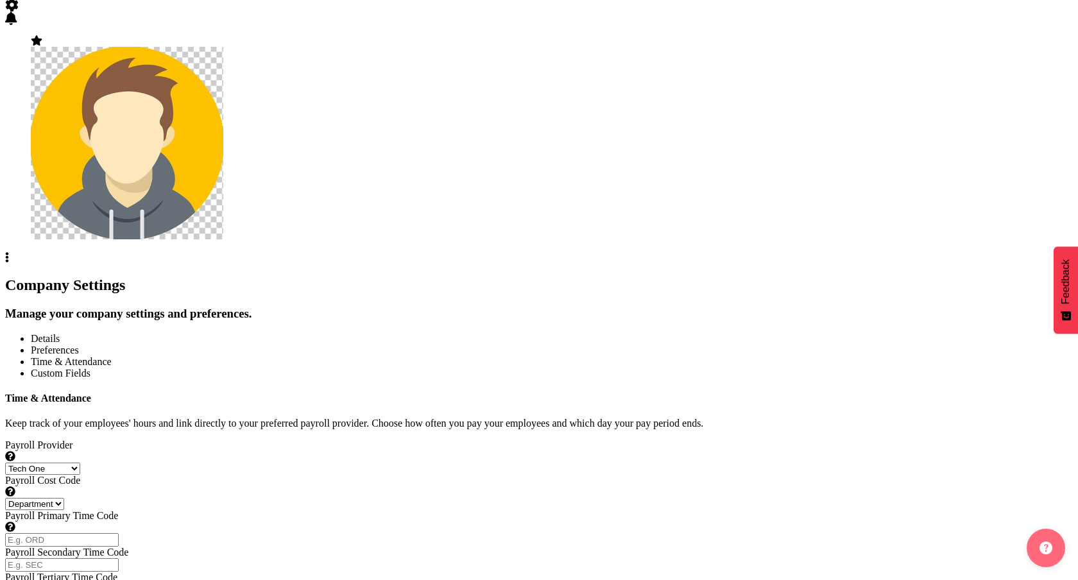
scroll to position [171, 0]
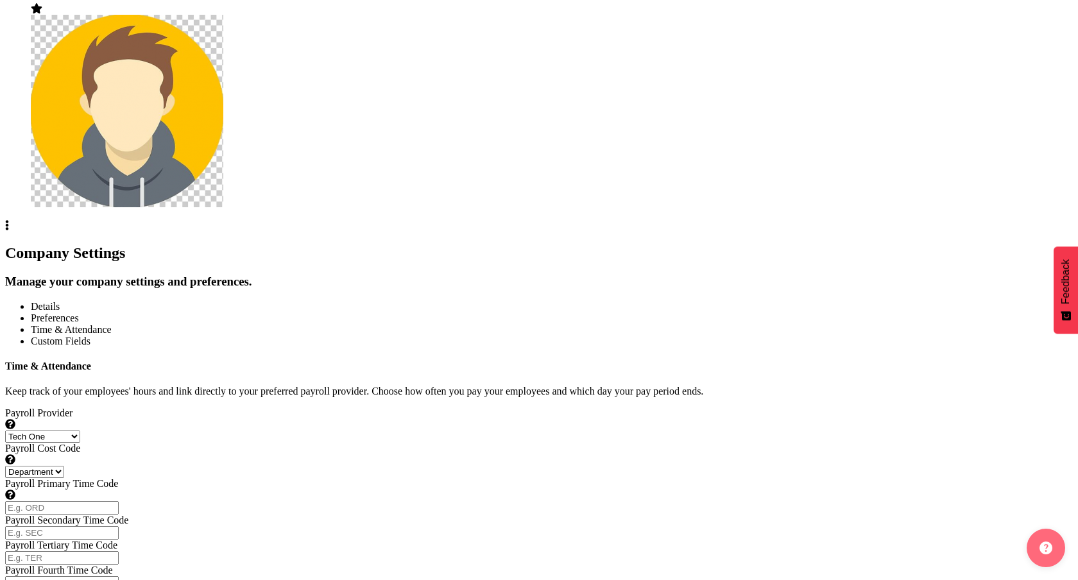
click at [680, 408] on div "Payroll Provider Select from the list of payroll providers to set the export an…" at bounding box center [539, 443] width 1068 height 71
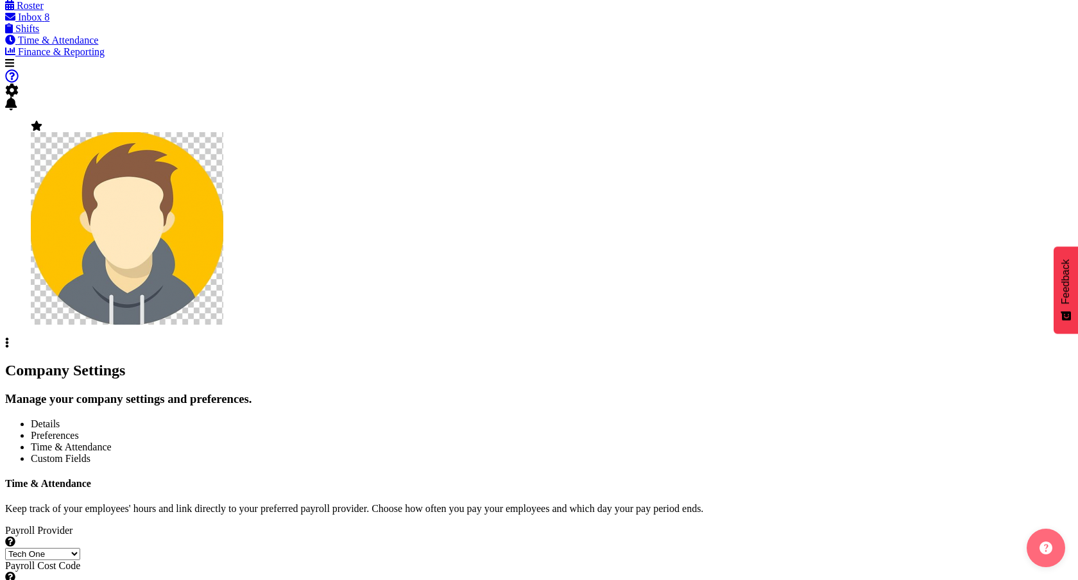
scroll to position [0, 0]
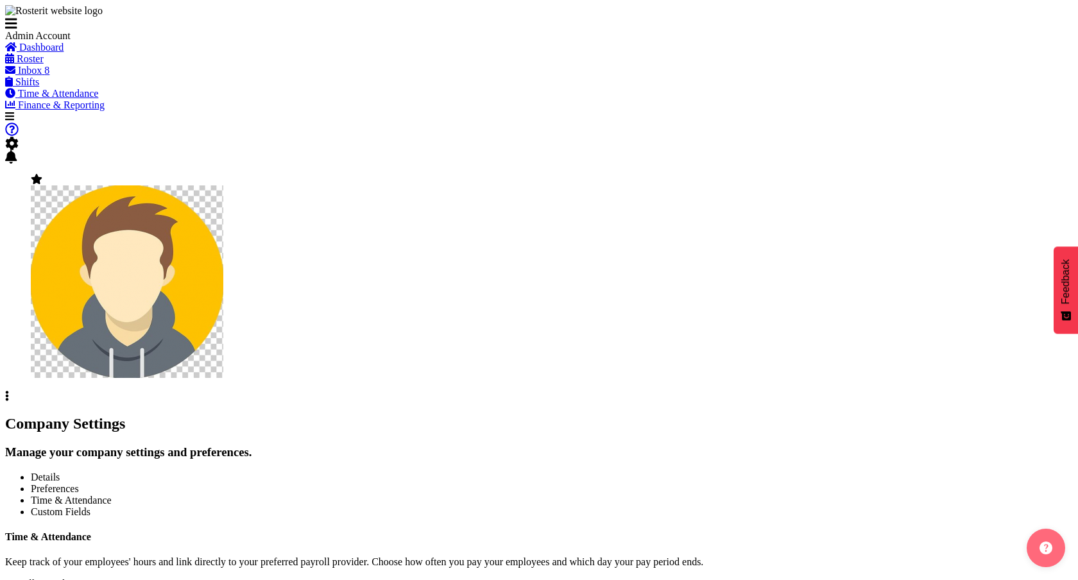
click at [79, 483] on span "Preferences" at bounding box center [55, 488] width 48 height 11
click at [82, 99] on span "Time & Attendance" at bounding box center [58, 93] width 81 height 11
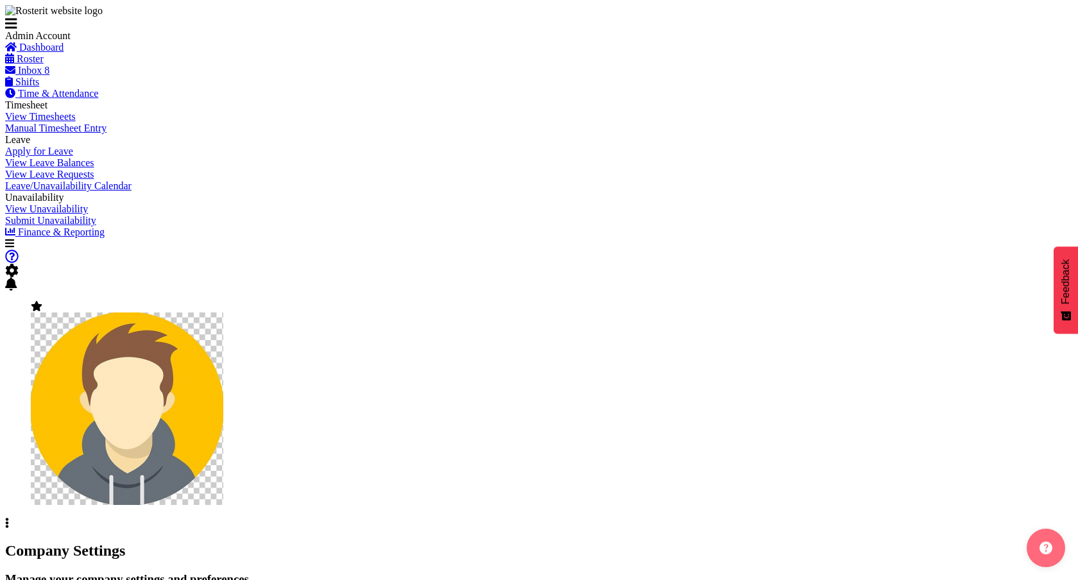
click at [39, 87] on span "Shifts" at bounding box center [27, 81] width 24 height 11
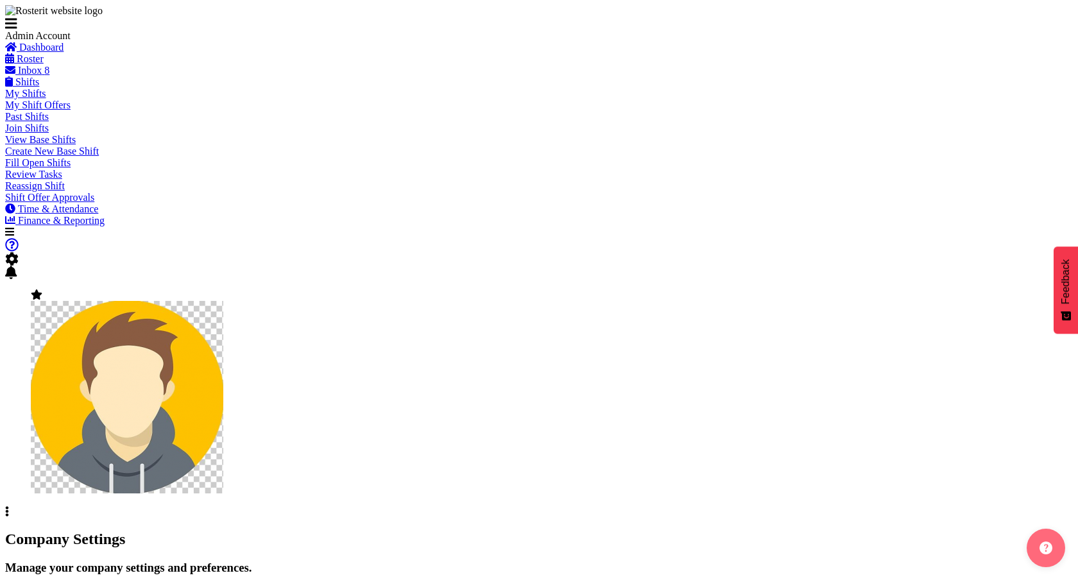
click at [46, 99] on link "My Shifts" at bounding box center [25, 93] width 41 height 11
